Goal: Task Accomplishment & Management: Manage account settings

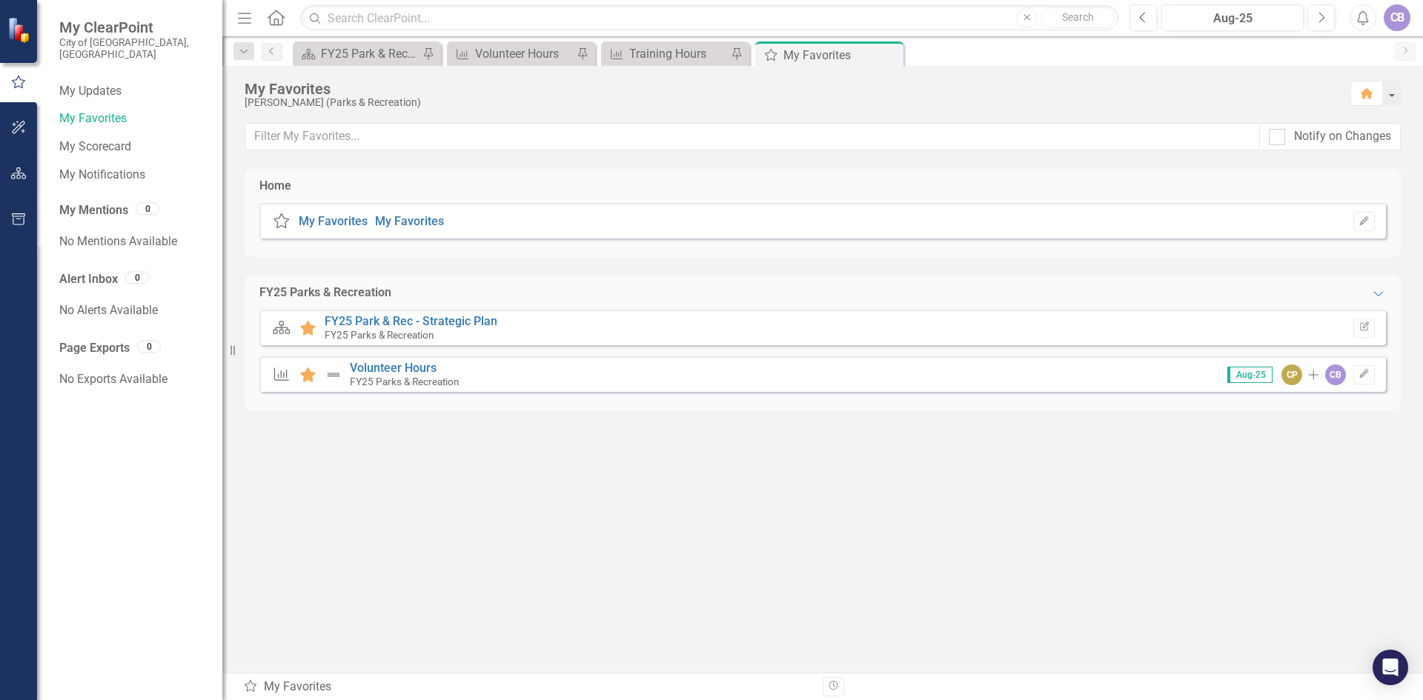
click at [399, 382] on small "FY25 Parks & Recreation" at bounding box center [405, 382] width 110 height 12
click at [408, 369] on link "Volunteer Hours" at bounding box center [393, 368] width 87 height 14
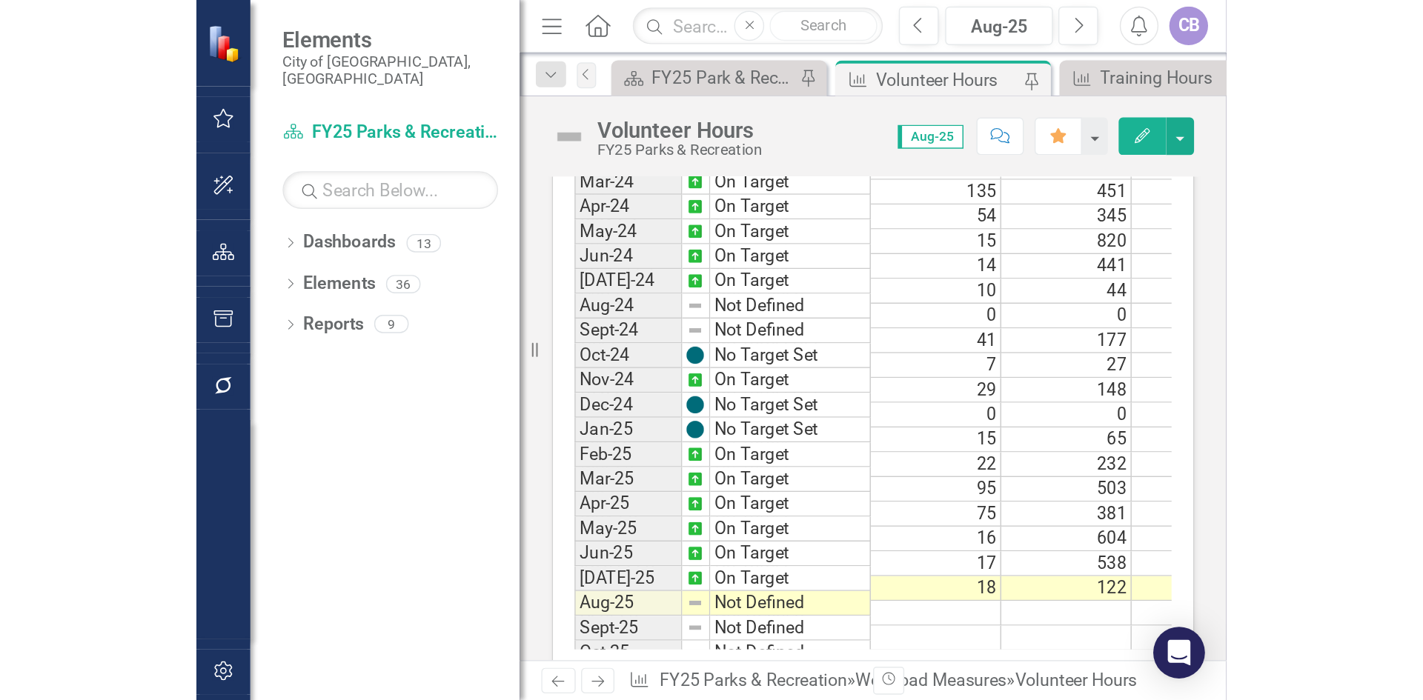
scroll to position [404, 0]
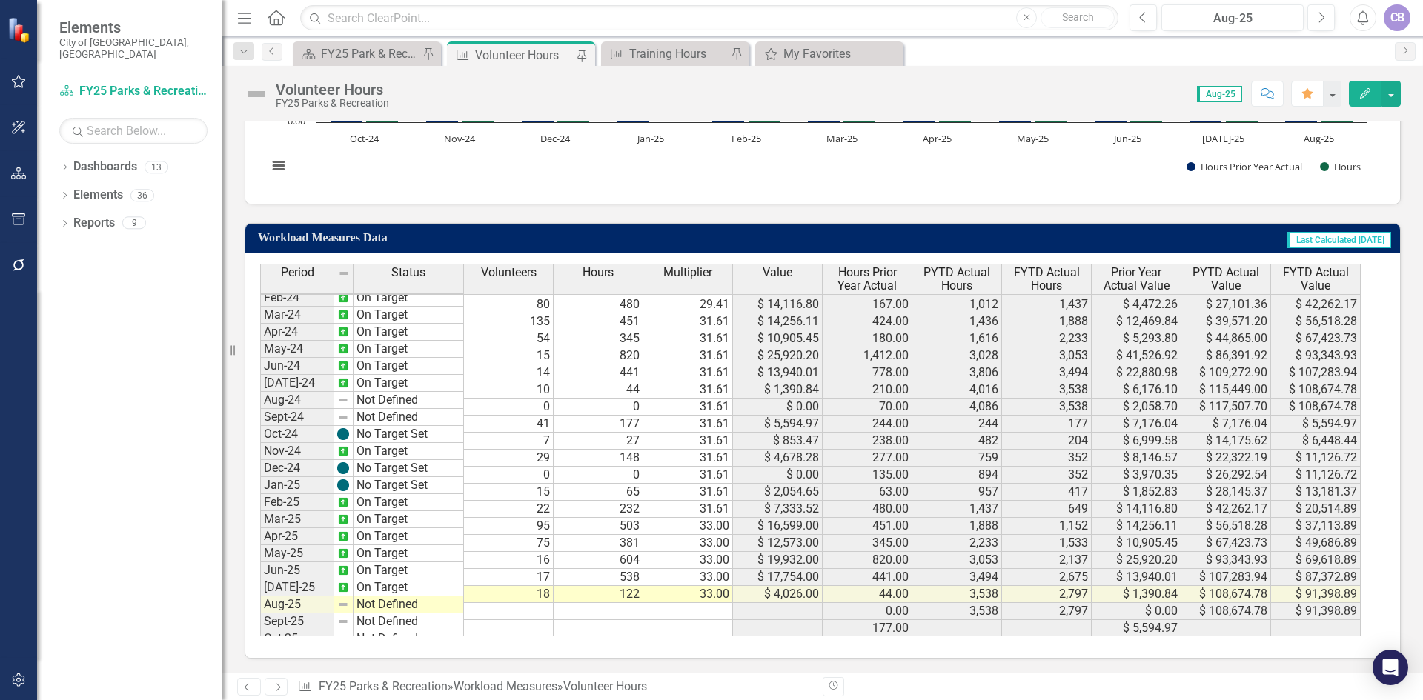
click at [547, 607] on td at bounding box center [509, 611] width 90 height 17
click at [545, 589] on td "18" at bounding box center [509, 594] width 90 height 17
click at [302, 599] on td "Aug-25" at bounding box center [297, 604] width 74 height 17
click at [537, 611] on td at bounding box center [509, 611] width 90 height 17
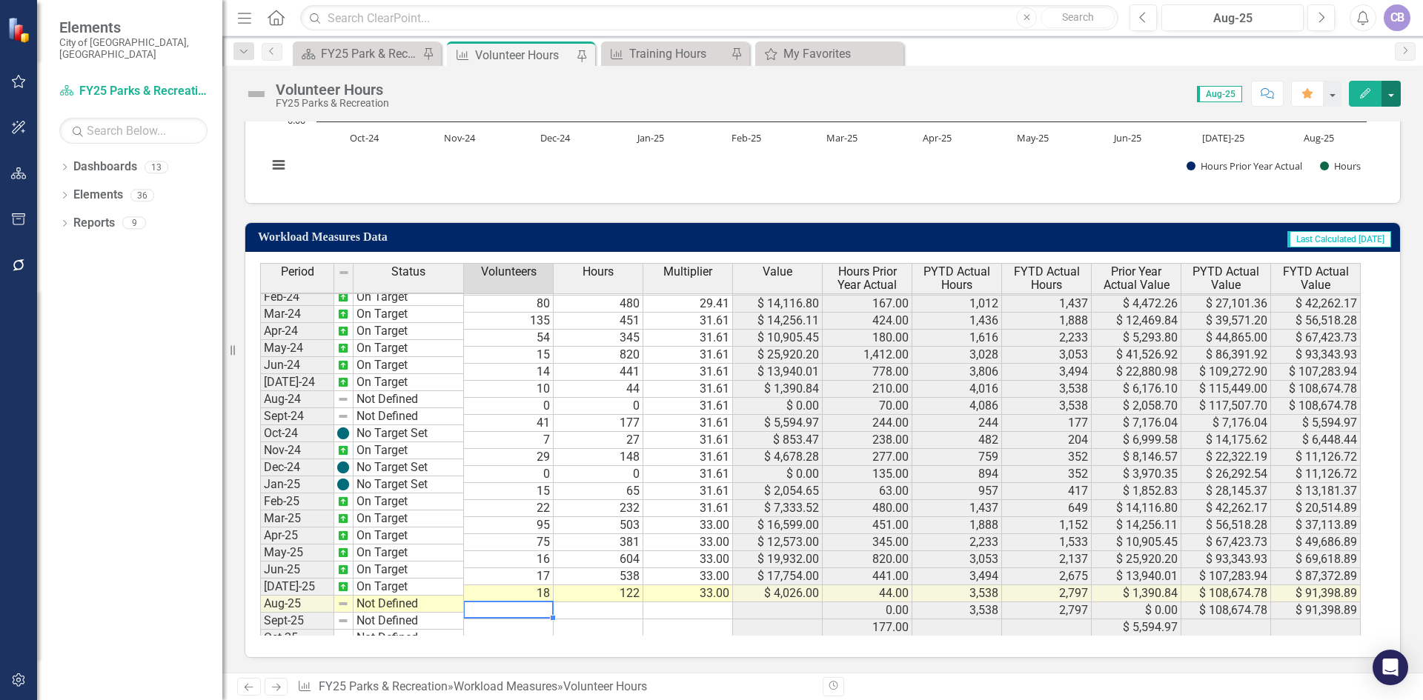
click at [1390, 87] on button "button" at bounding box center [1391, 94] width 19 height 26
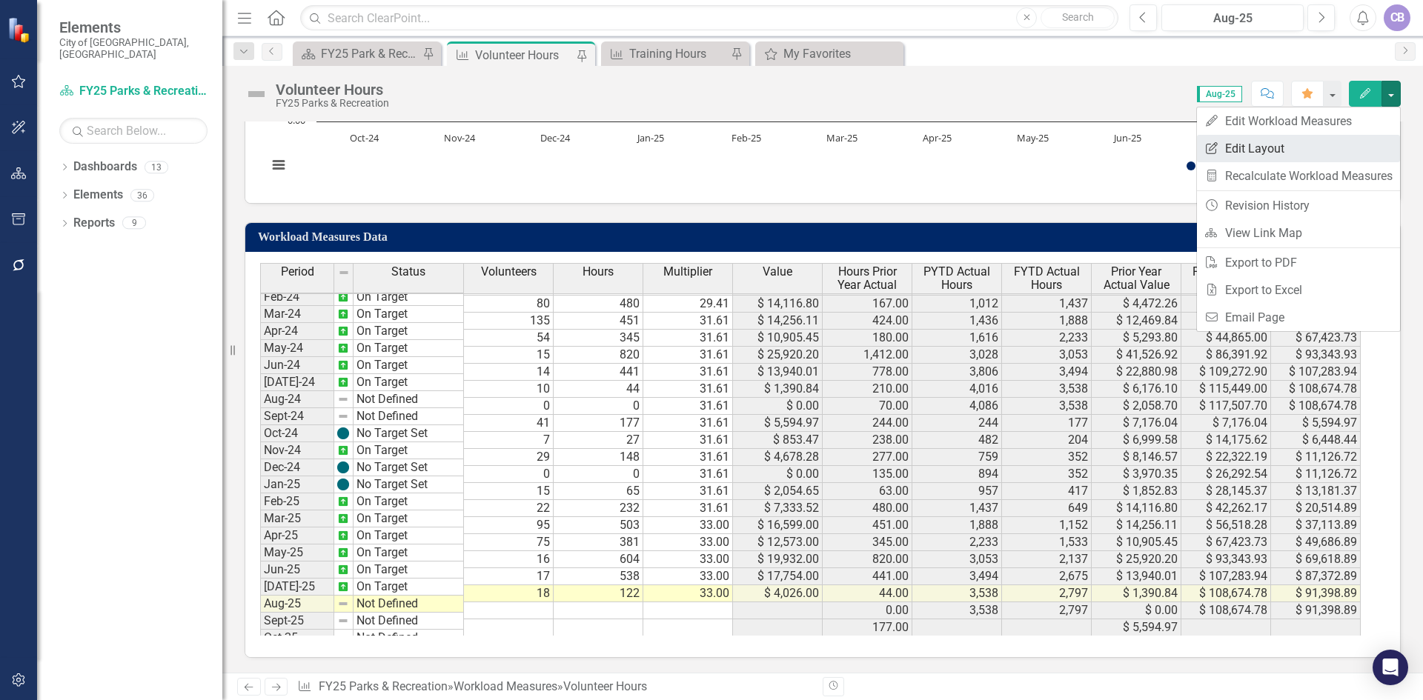
click at [1265, 142] on link "Edit Report Edit Layout" at bounding box center [1298, 148] width 203 height 27
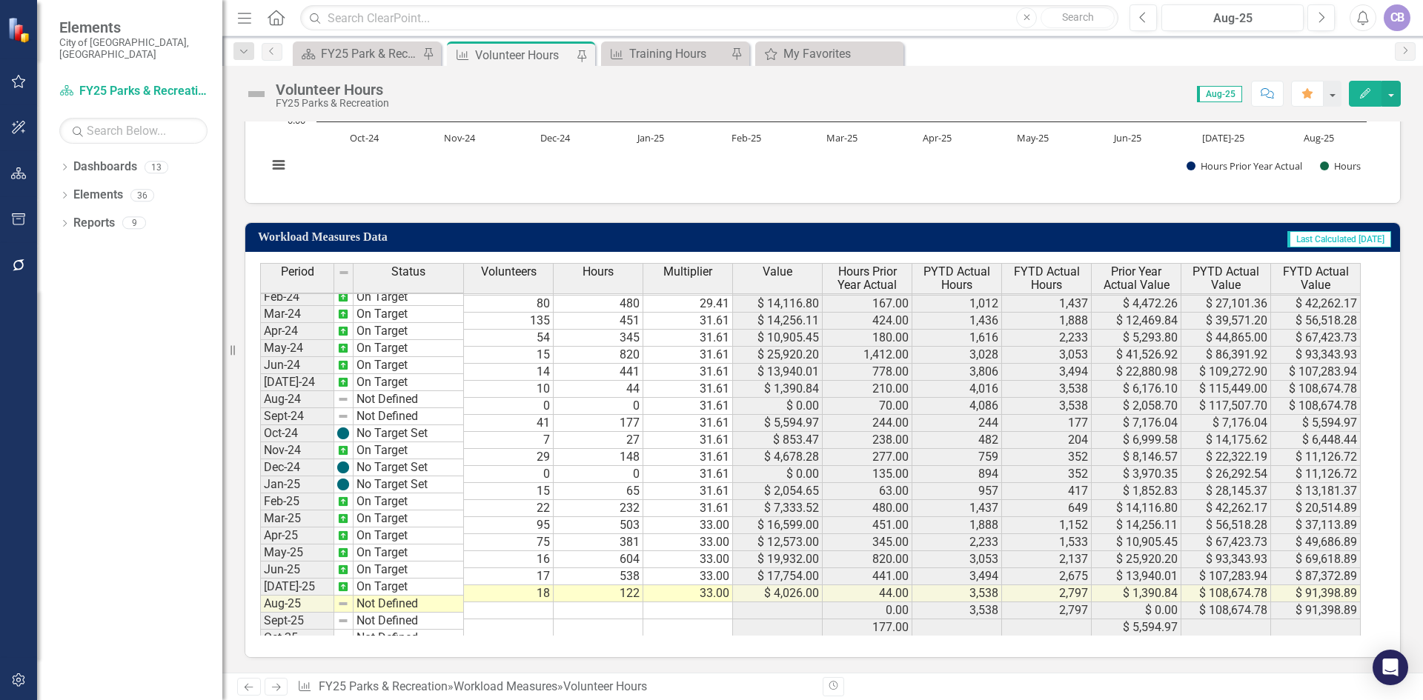
click at [526, 606] on td at bounding box center [509, 611] width 90 height 17
click at [530, 599] on td "18" at bounding box center [509, 594] width 90 height 17
click at [542, 612] on td at bounding box center [509, 611] width 90 height 17
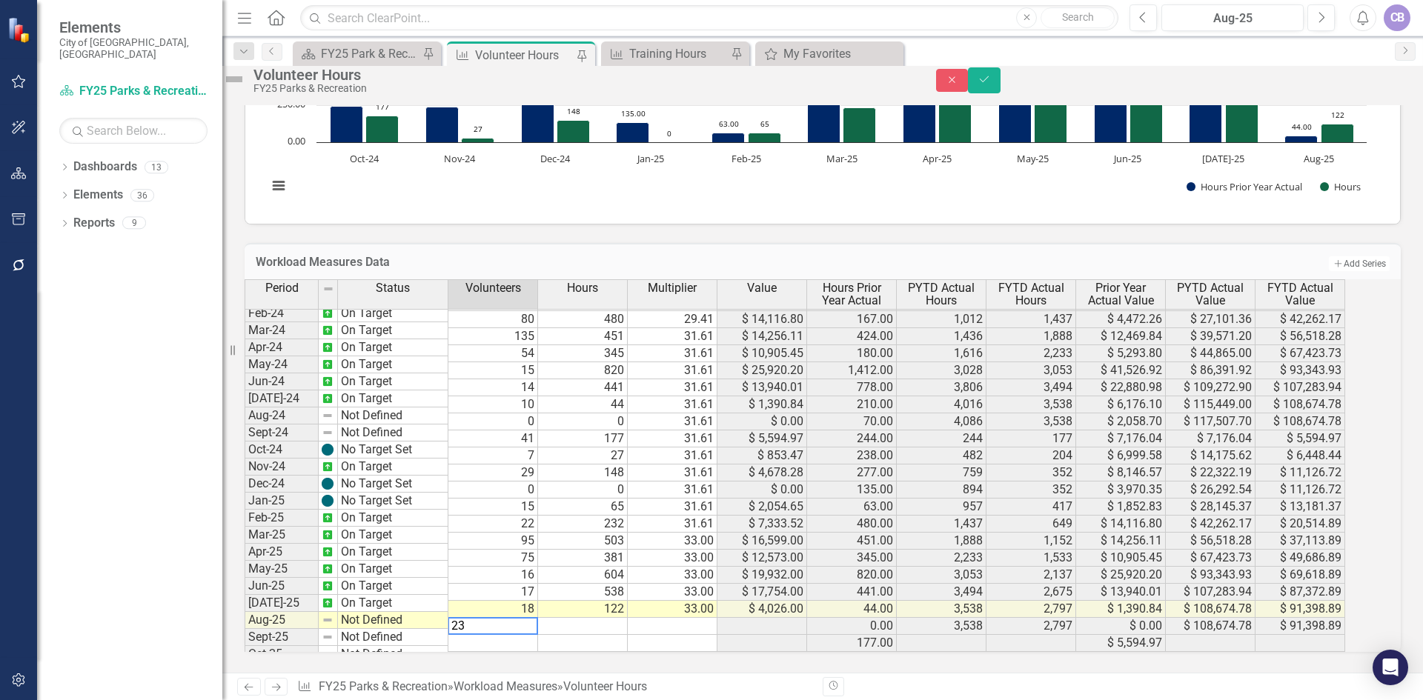
type textarea "23"
click at [602, 618] on td at bounding box center [583, 626] width 90 height 17
click at [538, 622] on td "23" at bounding box center [493, 626] width 90 height 17
click at [232, 442] on div "Resize" at bounding box center [228, 350] width 12 height 700
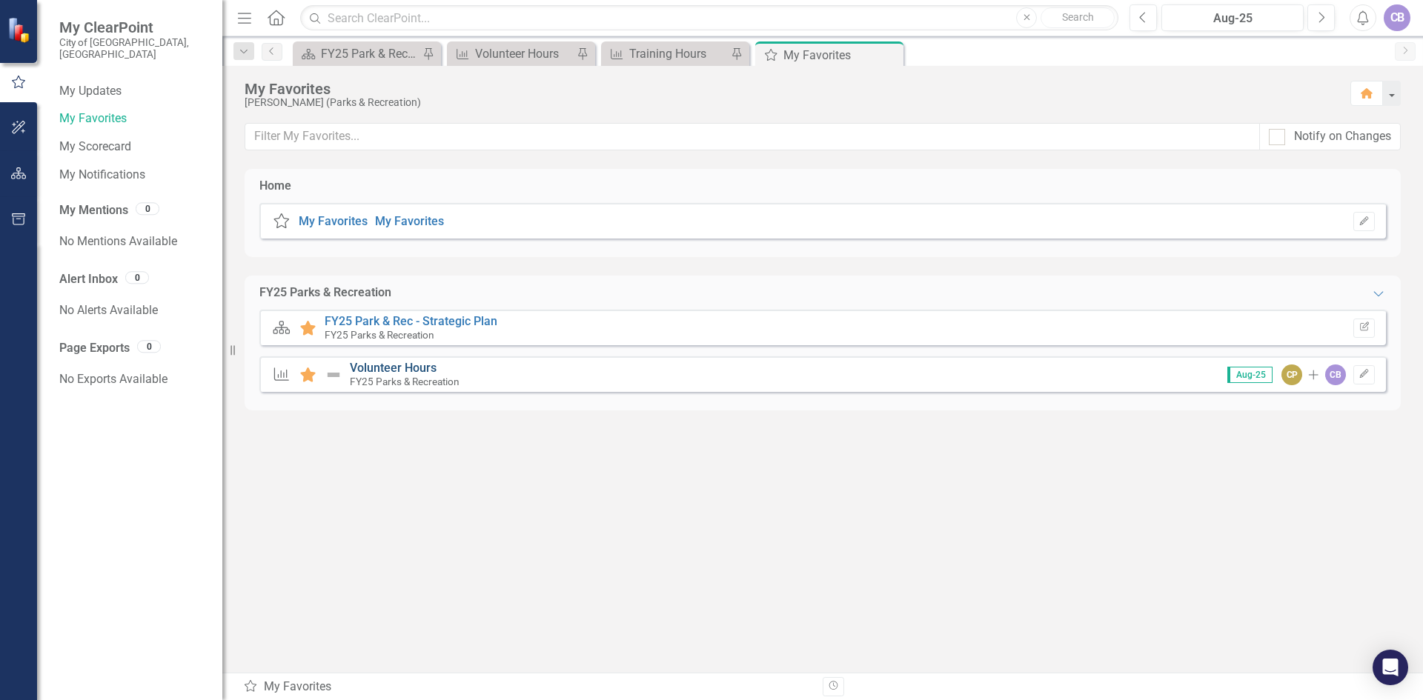
click at [377, 372] on link "Volunteer Hours" at bounding box center [393, 368] width 87 height 14
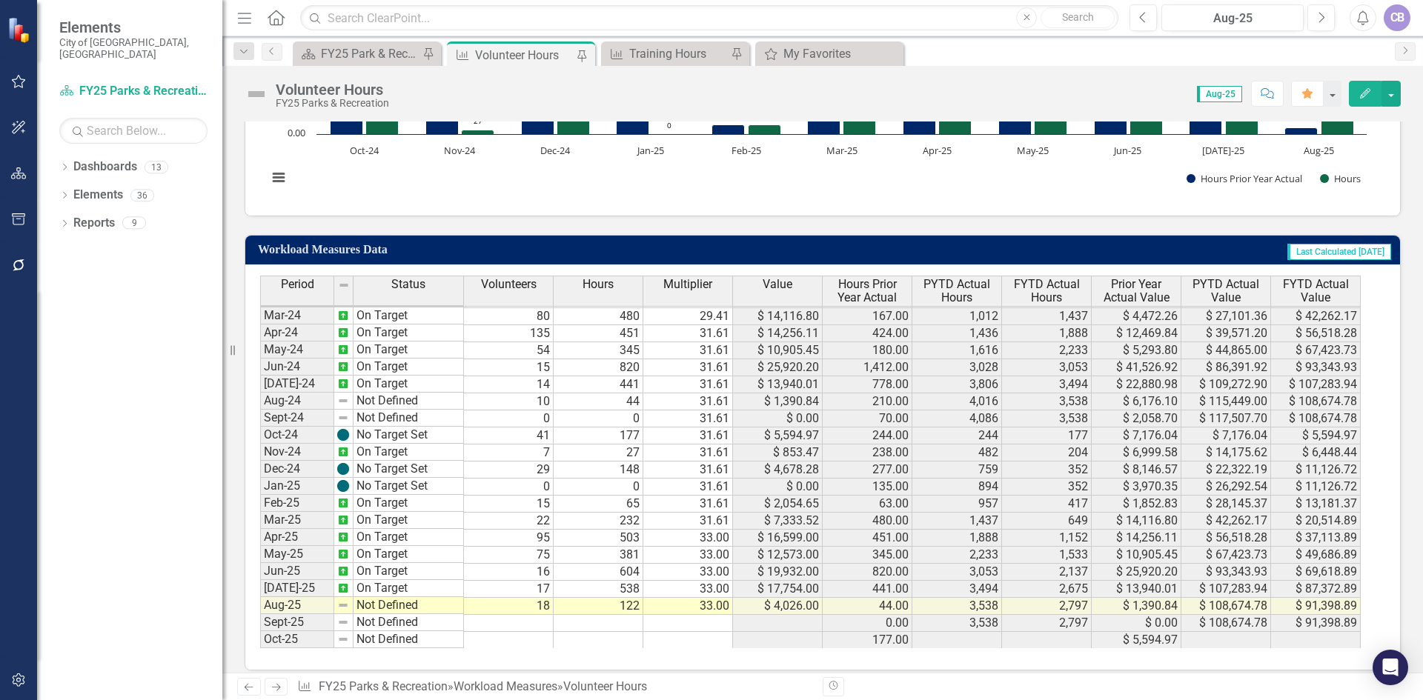
scroll to position [405, 0]
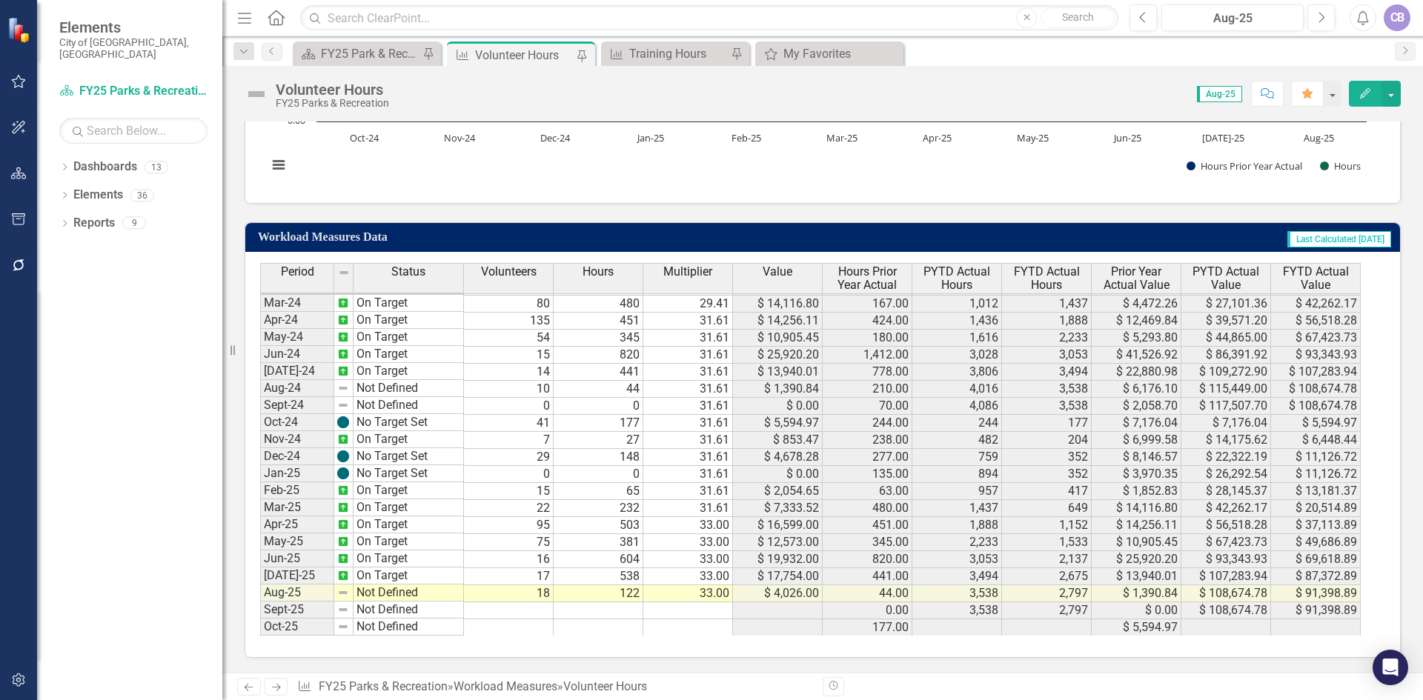
click at [528, 599] on td "18" at bounding box center [509, 594] width 90 height 17
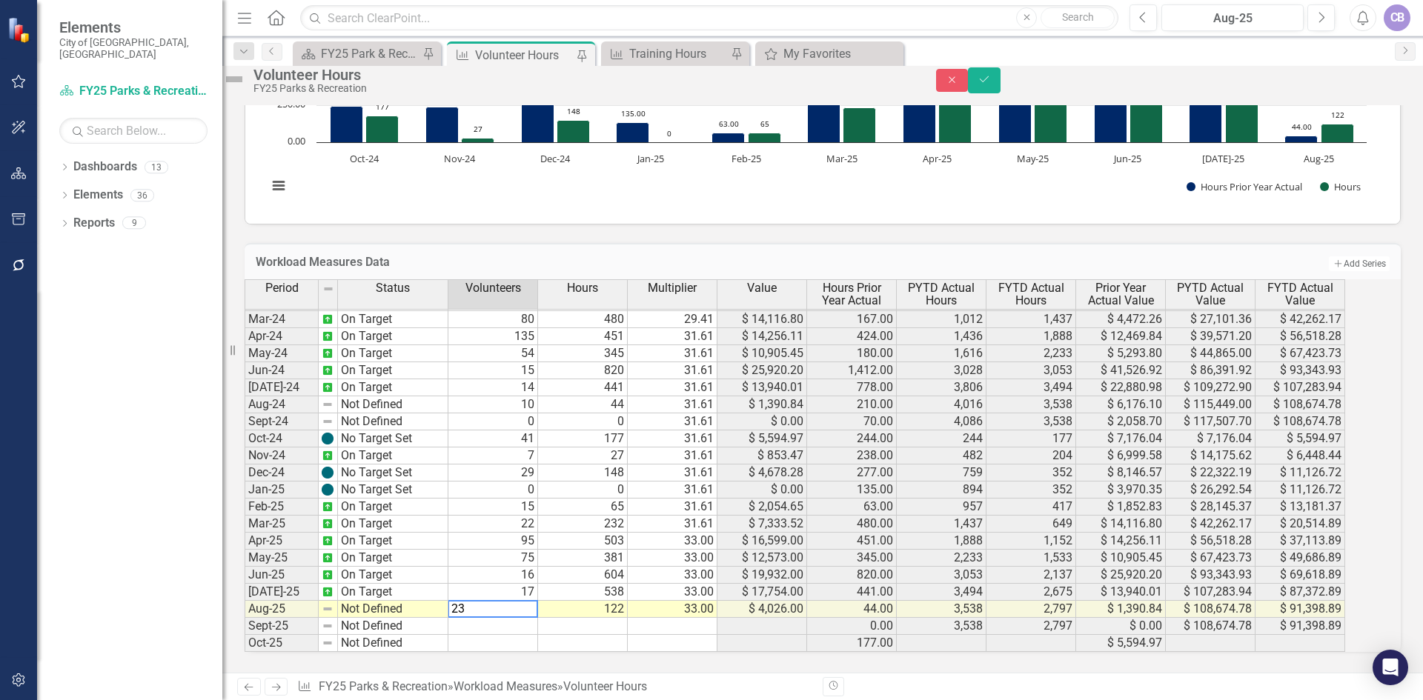
click at [613, 602] on td "122" at bounding box center [583, 609] width 90 height 17
type textarea "139"
click at [245, 608] on div "Period Status Volunteers Hours Multiplier Value Hours Prior Year Actual PYTD Ac…" at bounding box center [245, 356] width 0 height 594
click at [1001, 93] on button "Save" at bounding box center [984, 80] width 33 height 26
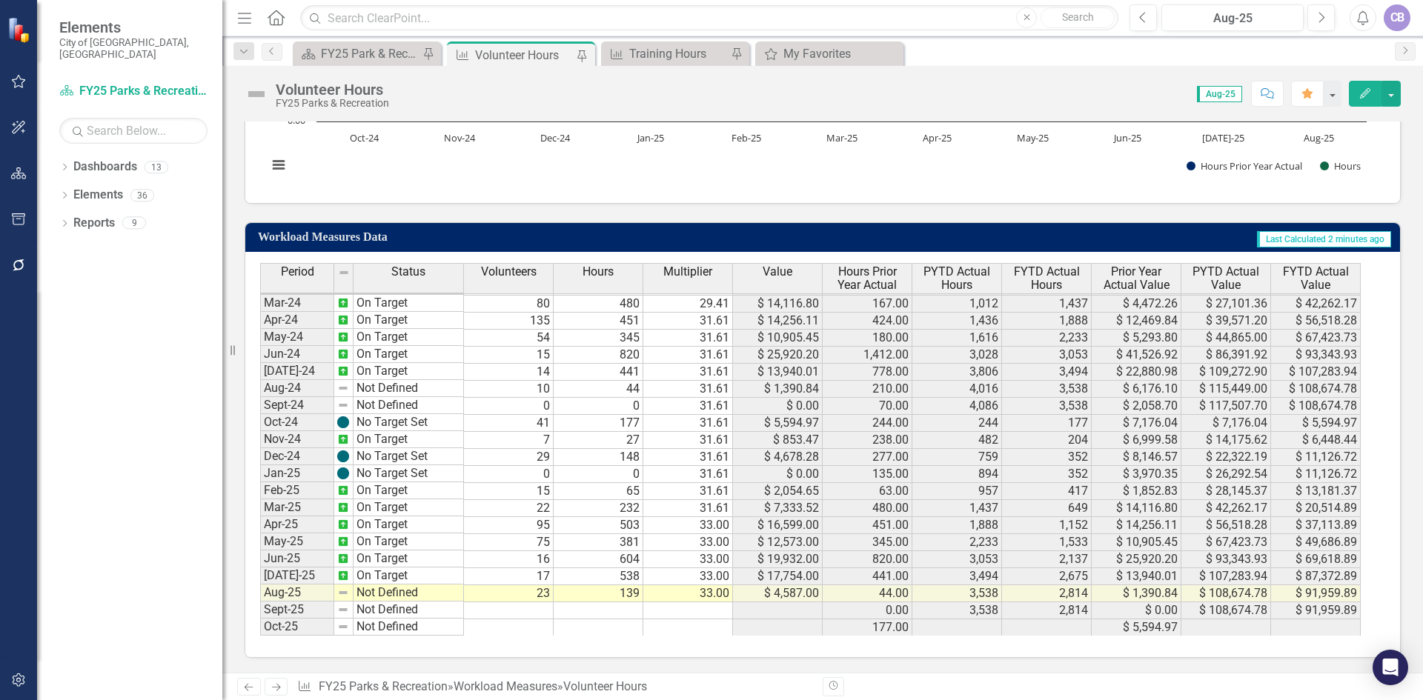
drag, startPoint x: 616, startPoint y: 620, endPoint x: 547, endPoint y: 590, distance: 75.0
click at [260, 620] on div "Period Status Volunteers Hours Multiplier Value Hours Prior Year Actual PYTD Ac…" at bounding box center [260, 339] width 0 height 594
click at [803, 595] on td "$ 4,587.00" at bounding box center [778, 594] width 90 height 17
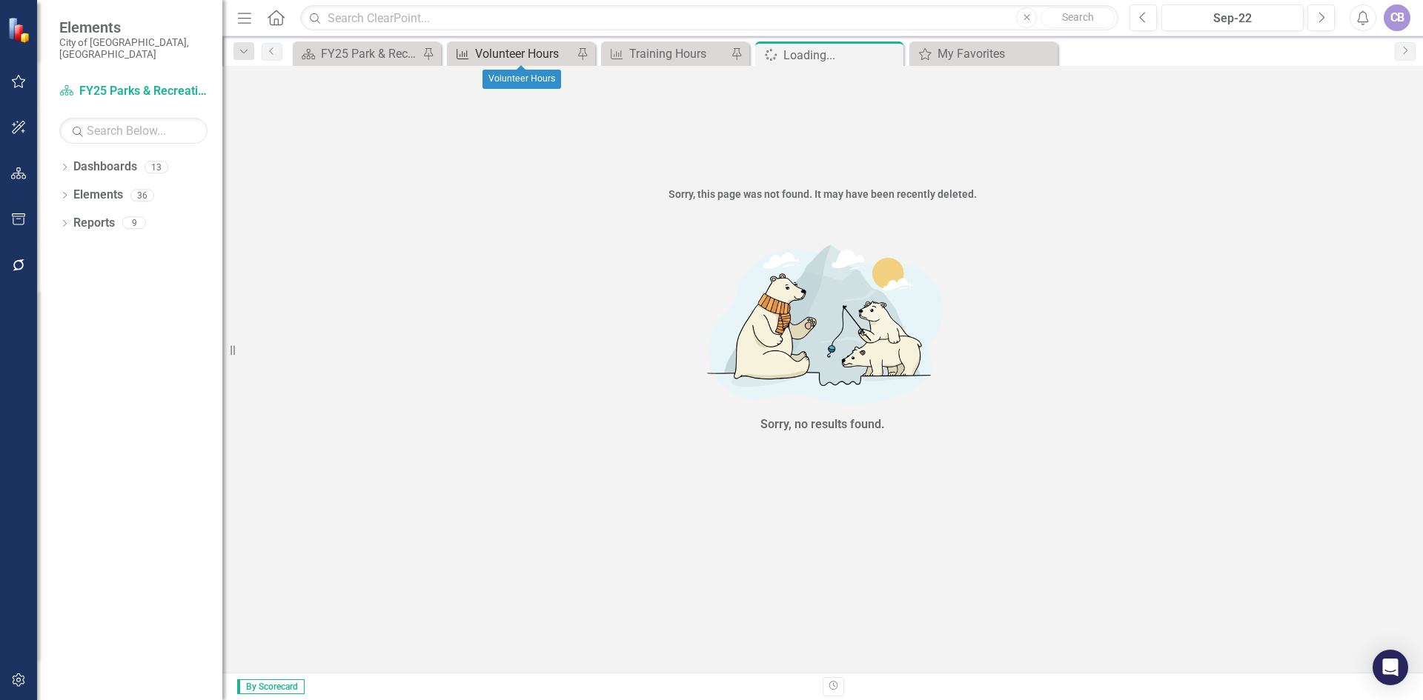
click at [524, 52] on div "Volunteer Hours" at bounding box center [524, 53] width 98 height 19
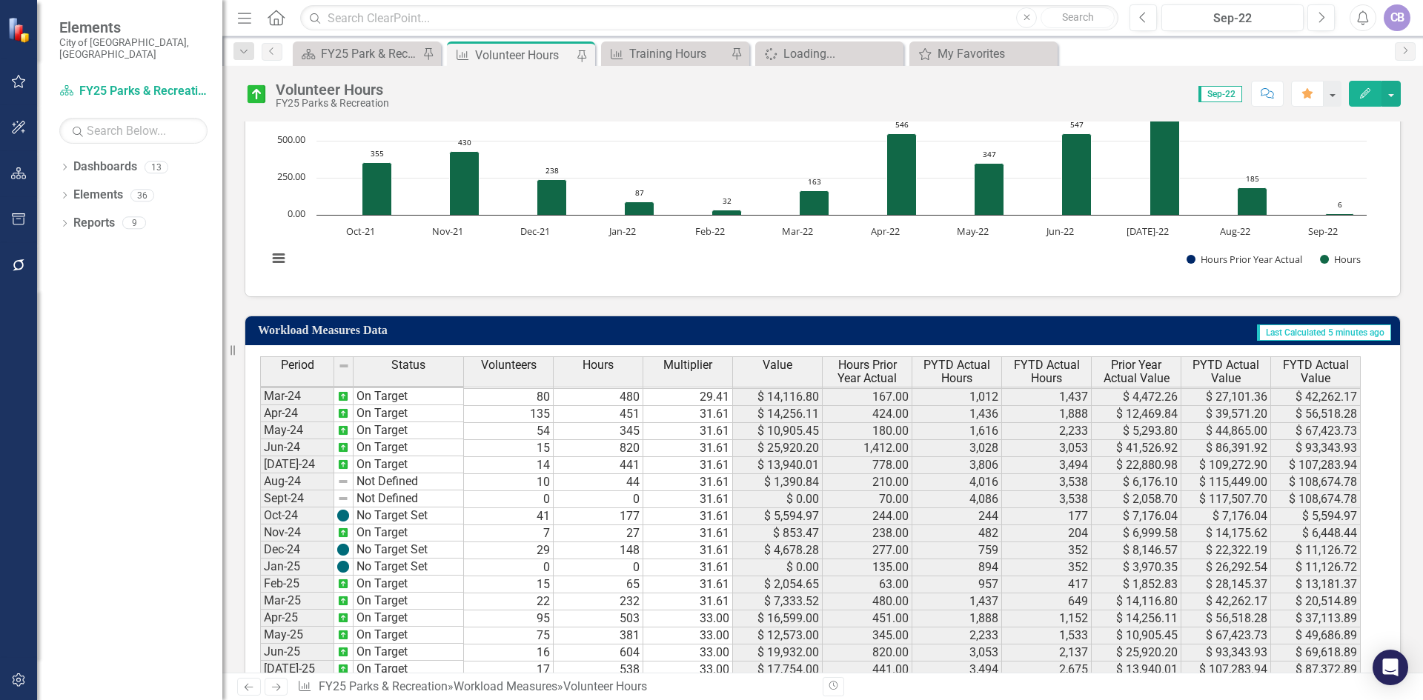
scroll to position [405, 0]
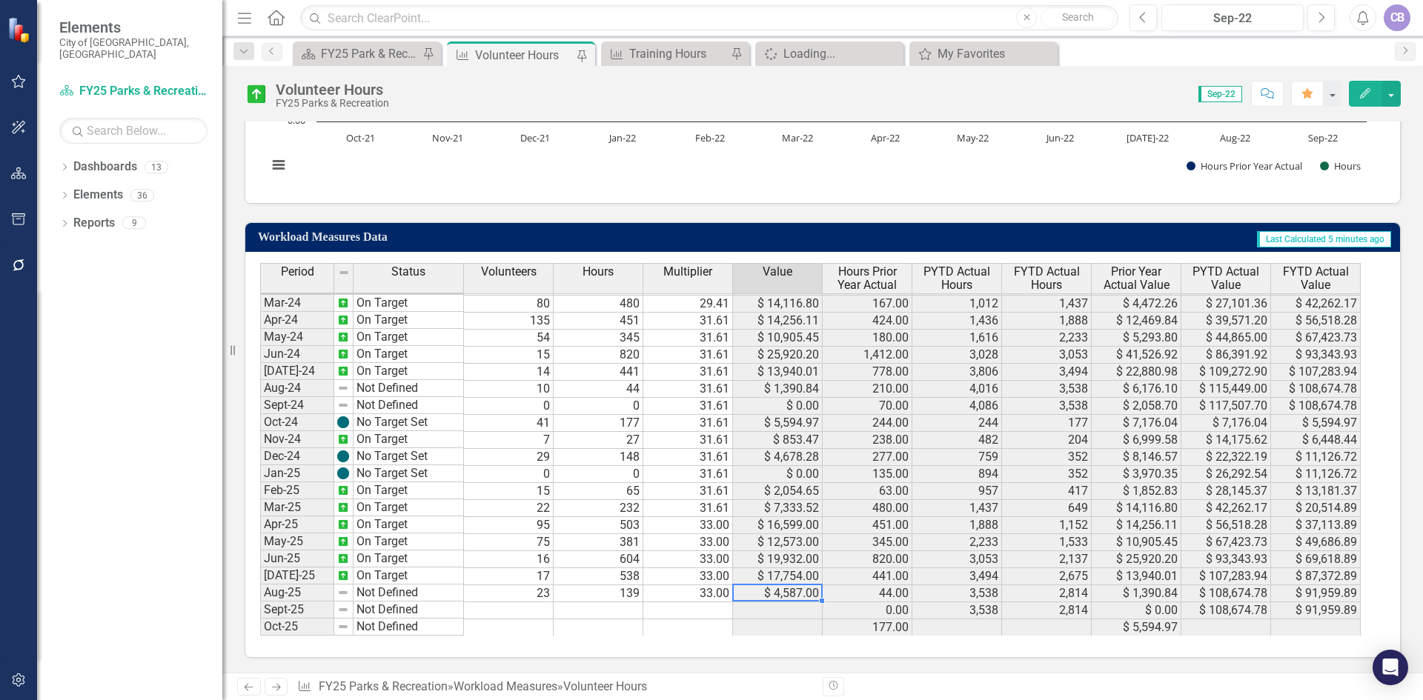
click at [787, 593] on td "$ 4,587.00" at bounding box center [778, 594] width 90 height 17
click at [677, 58] on div "Training Hours" at bounding box center [678, 53] width 98 height 19
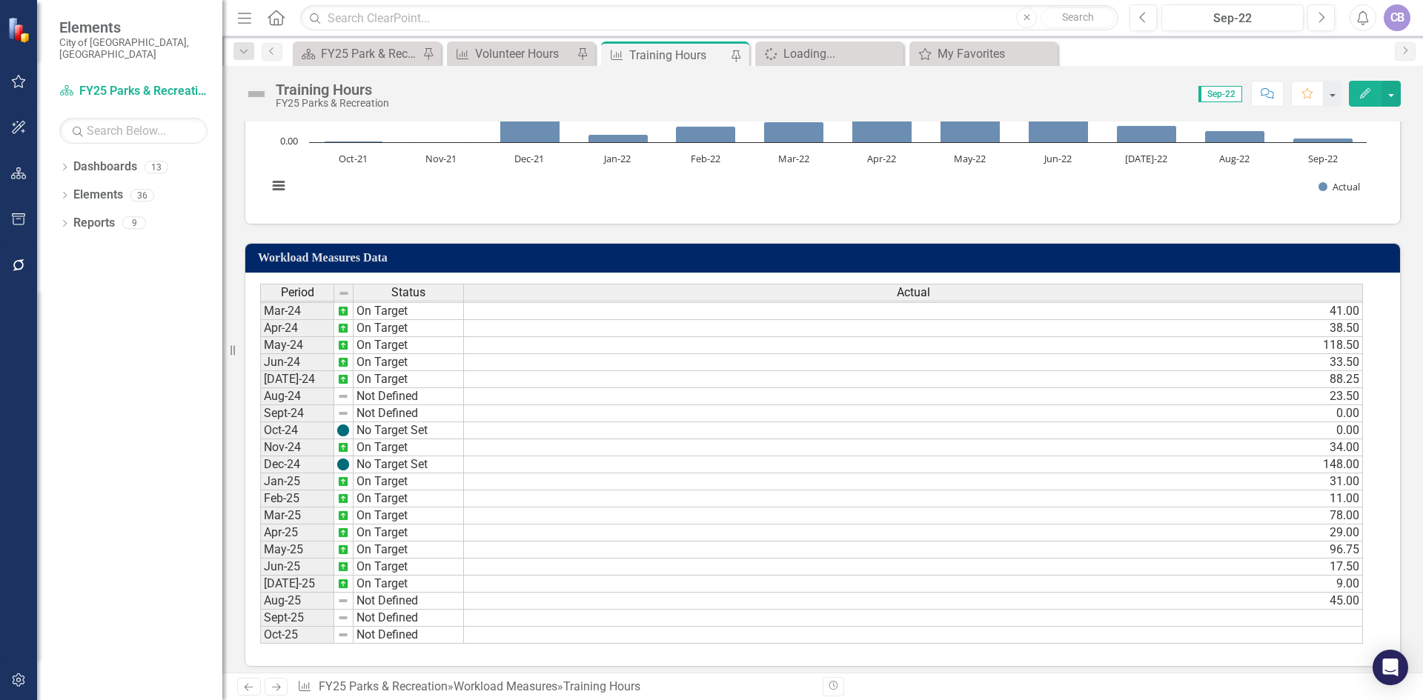
scroll to position [393, 0]
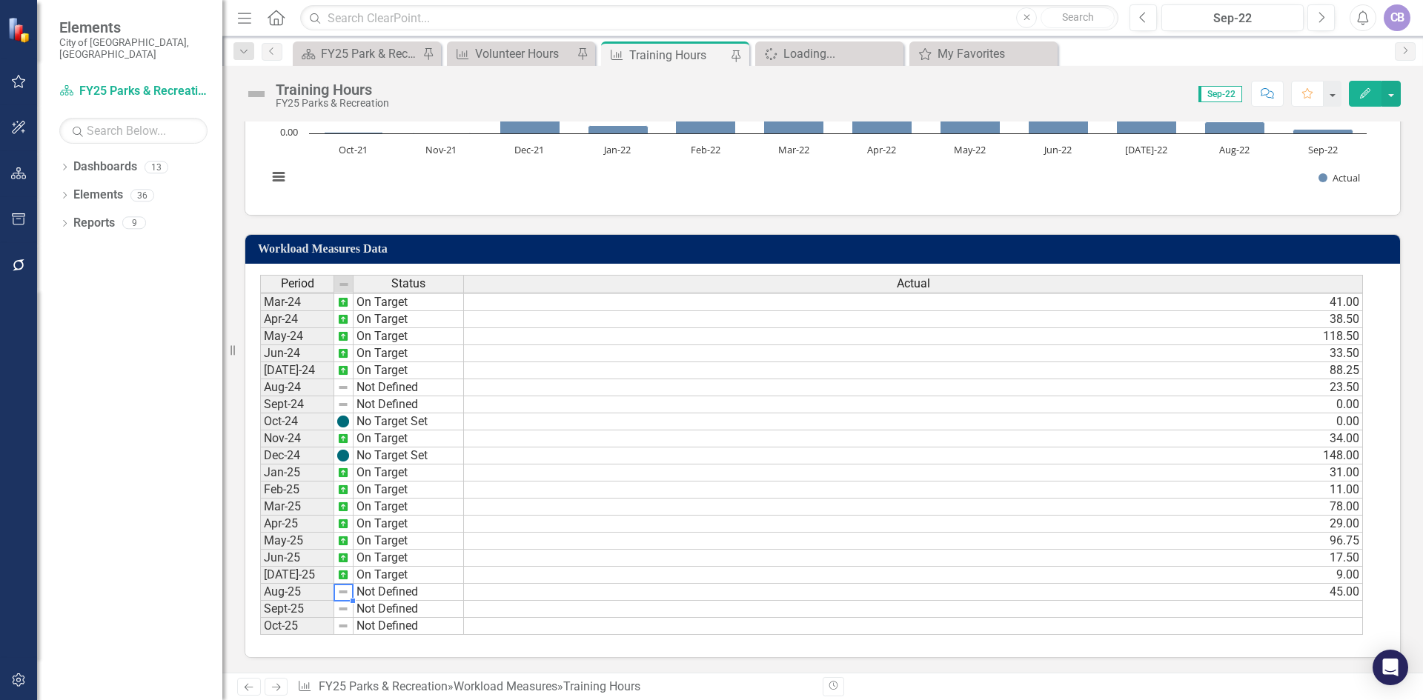
click at [381, 594] on td "Not Defined" at bounding box center [409, 592] width 110 height 17
click at [829, 49] on div "Loading..." at bounding box center [832, 53] width 98 height 19
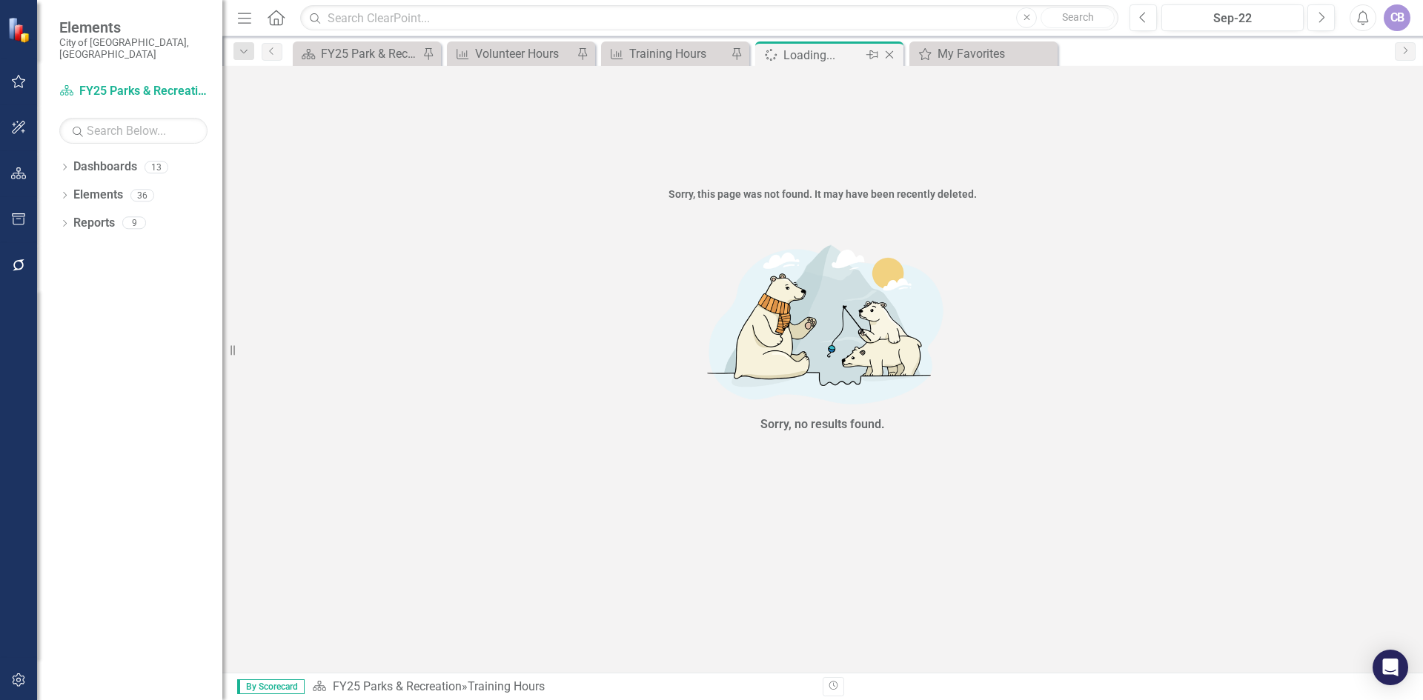
click at [883, 59] on icon "Close" at bounding box center [889, 55] width 15 height 12
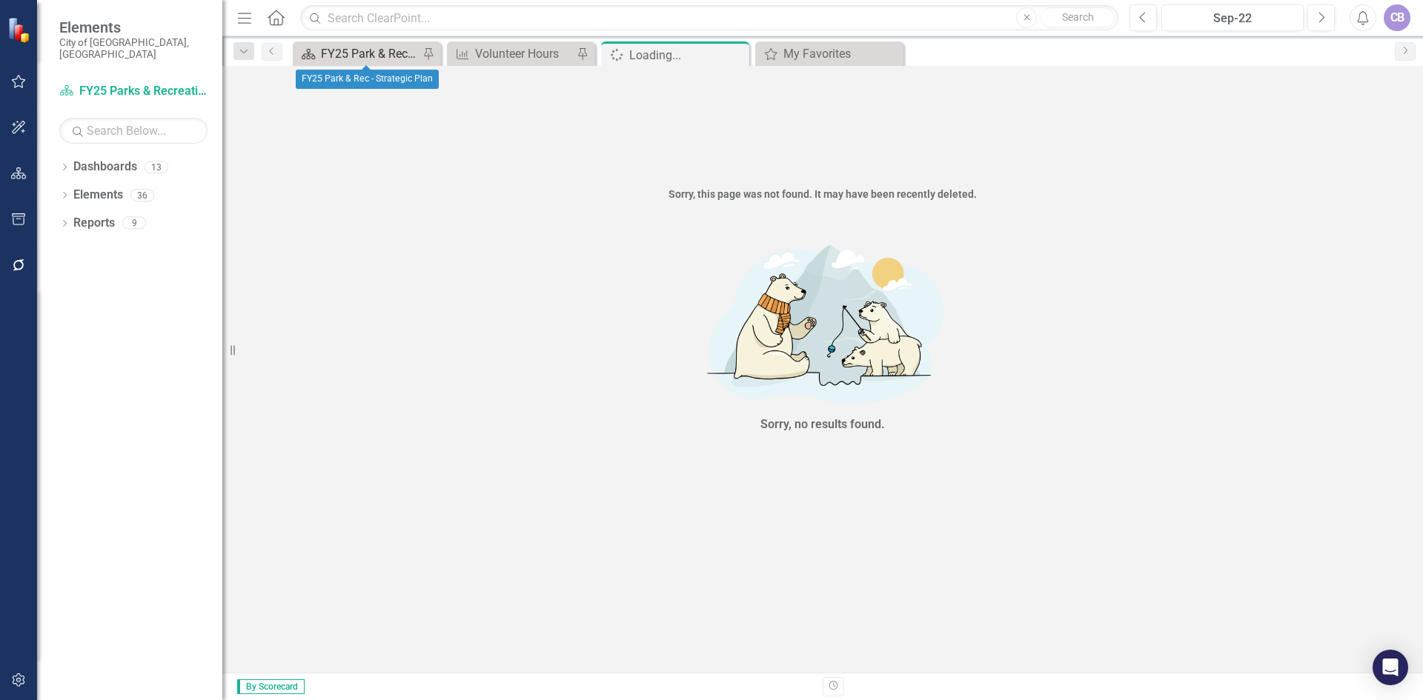
click at [371, 59] on div "FY25 Park & Rec - Strategic Plan" at bounding box center [370, 53] width 98 height 19
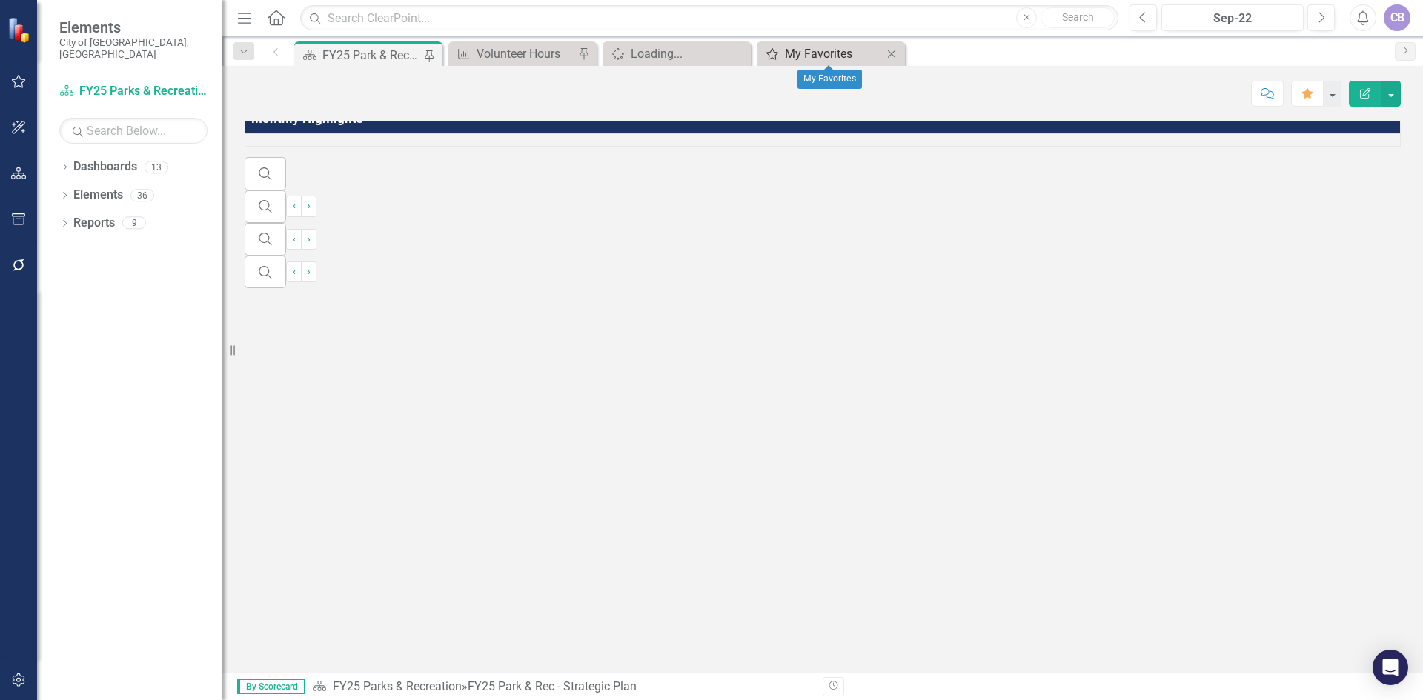
click at [805, 50] on div "My Favorites" at bounding box center [834, 53] width 98 height 19
